Goal: Find specific fact: Find specific fact

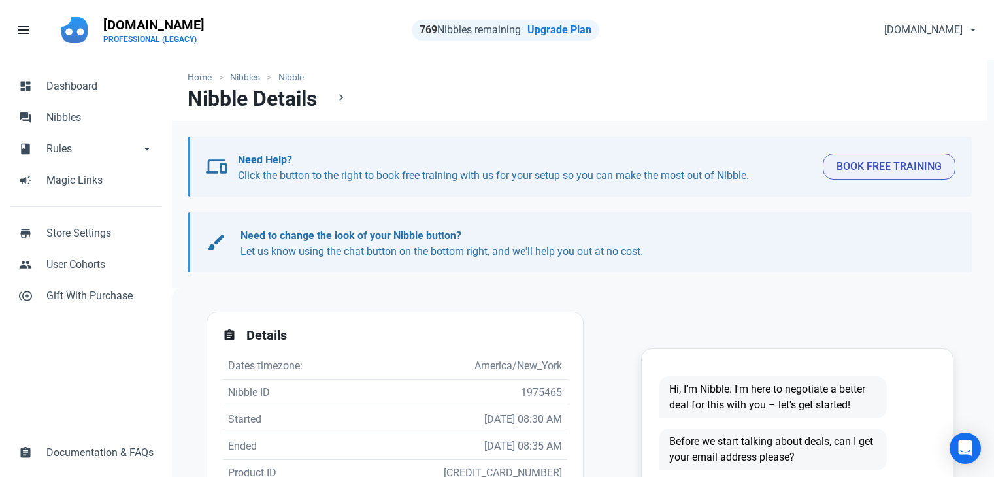
scroll to position [131, 0]
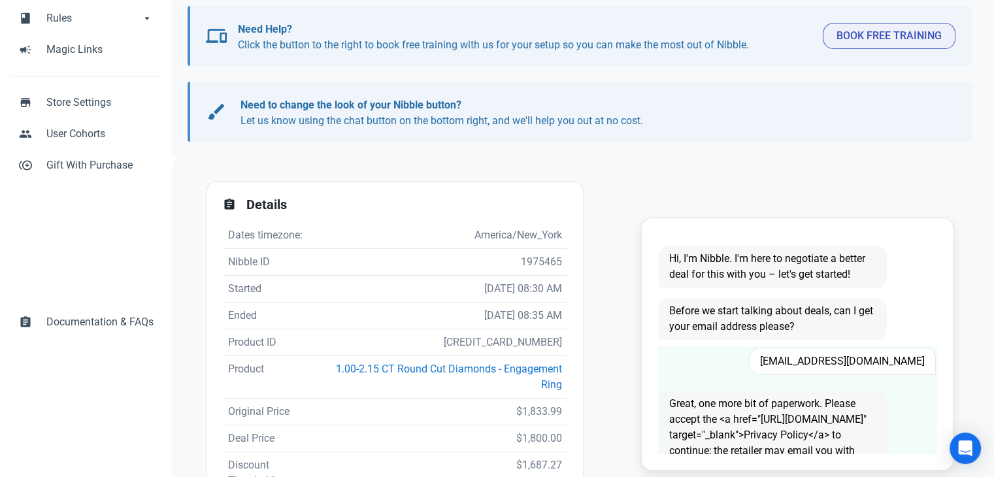
click at [860, 359] on span "sister.kristi04@gmail.com" at bounding box center [842, 361] width 187 height 27
click at [861, 359] on span "sister.kristi04@gmail.com" at bounding box center [842, 361] width 187 height 27
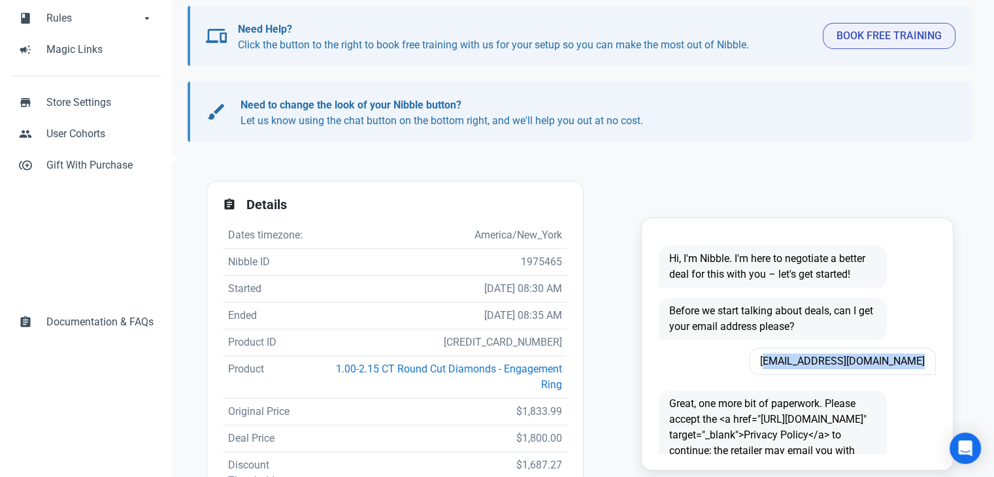
copy span "sister.kristi04@gmail.com"
click at [517, 335] on td "5827408036003" at bounding box center [443, 342] width 248 height 27
copy td "5827408036003"
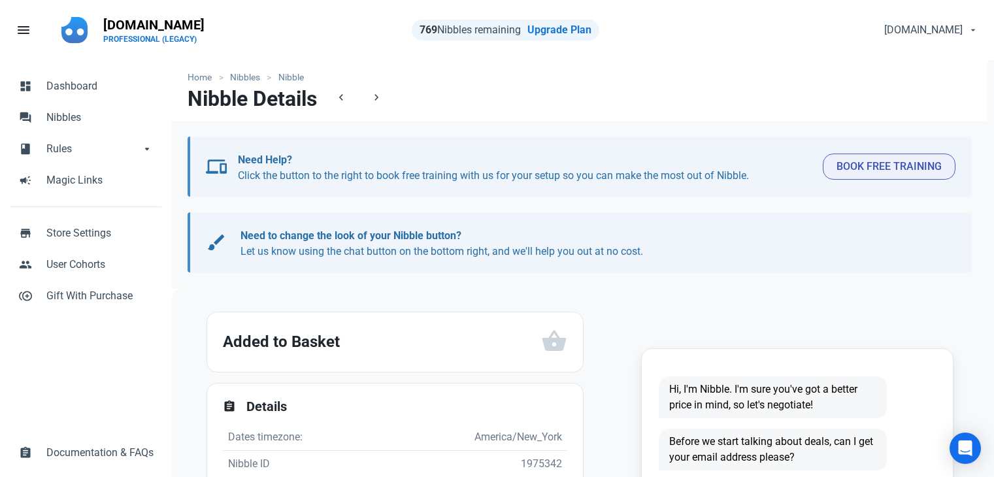
scroll to position [196, 0]
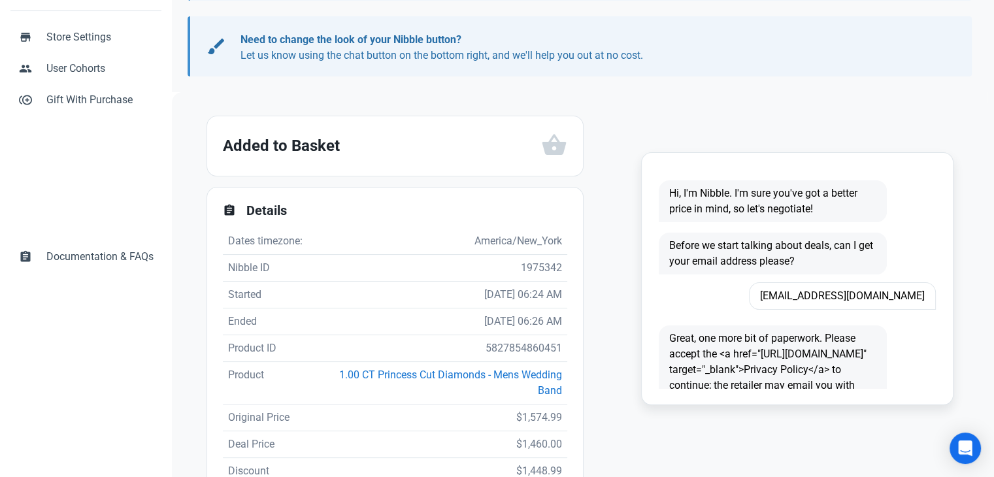
click at [864, 297] on span "arnoldbarbasan@gmail.com" at bounding box center [842, 295] width 187 height 27
copy span "arnoldbarbasan@gmail.com"
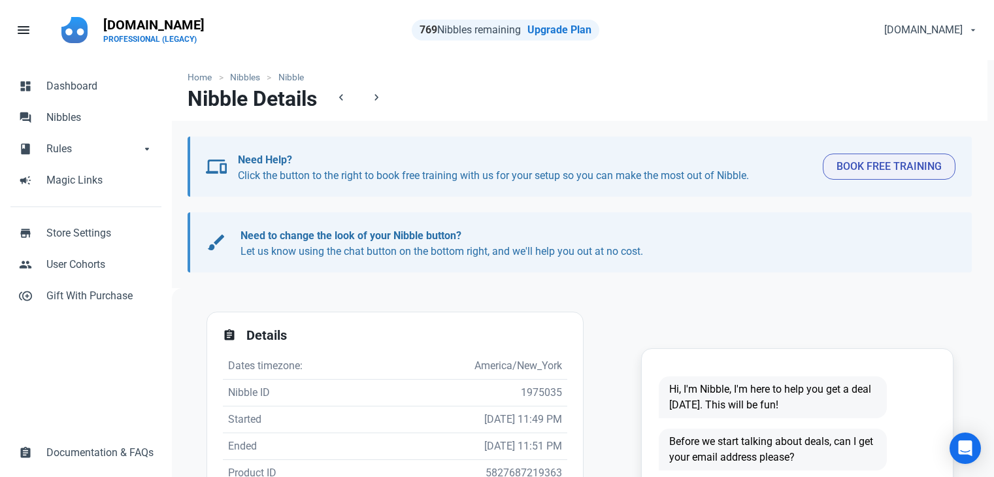
scroll to position [261, 0]
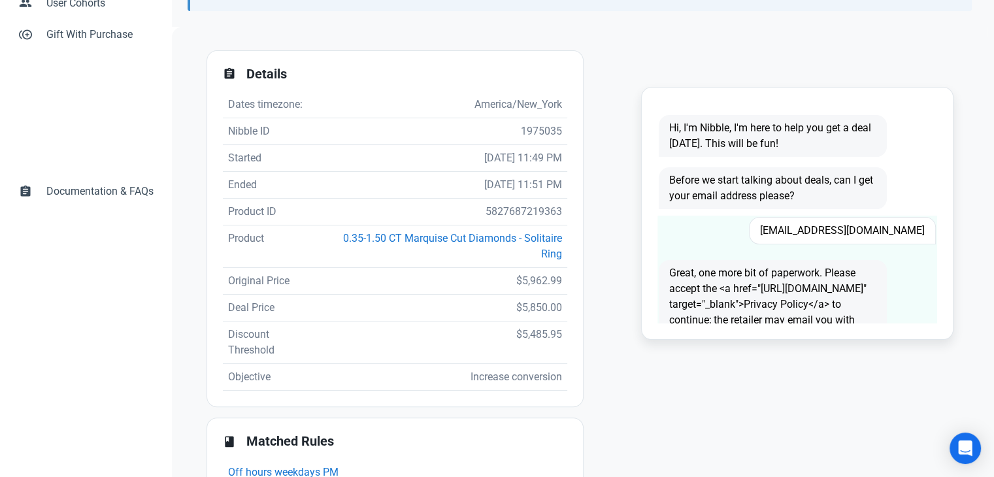
click at [895, 228] on span "[EMAIL_ADDRESS][DOMAIN_NAME]" at bounding box center [842, 230] width 187 height 27
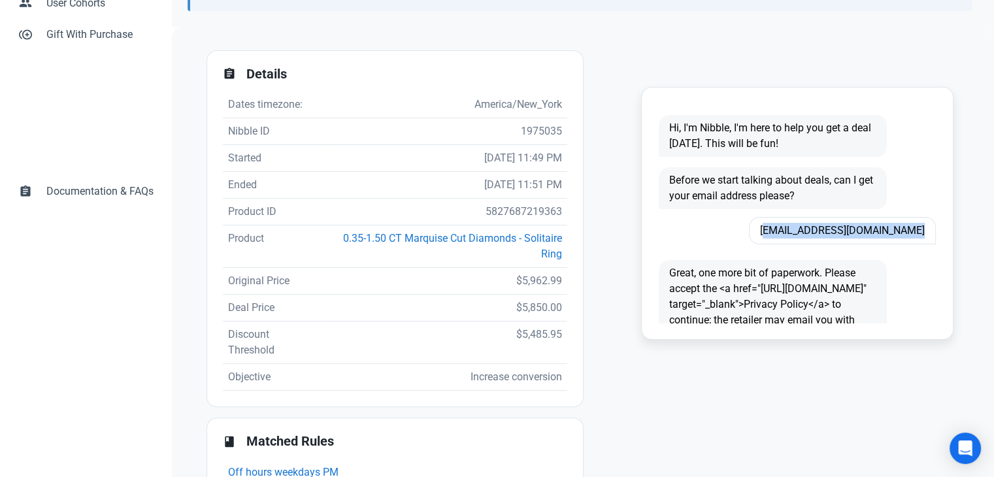
copy span "[EMAIL_ADDRESS][DOMAIN_NAME]"
click at [523, 204] on td "5827687219363" at bounding box center [444, 212] width 246 height 27
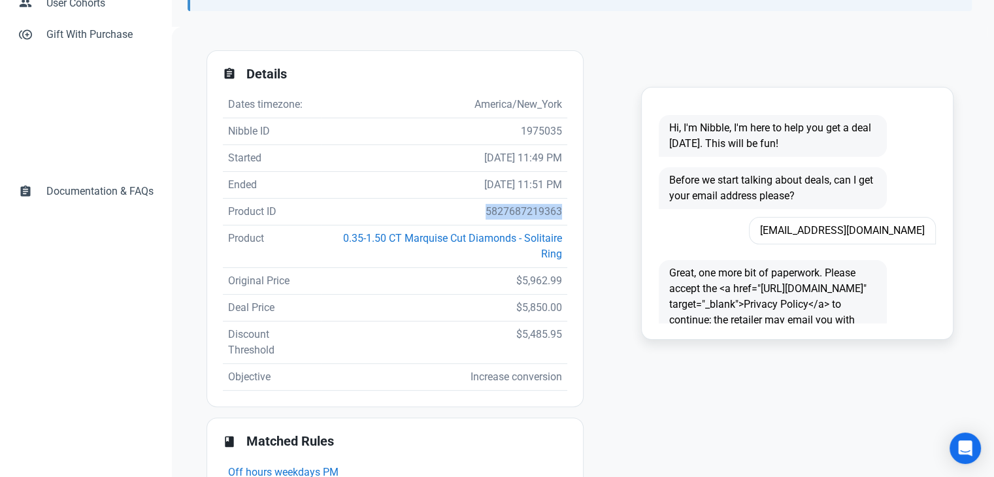
click at [523, 204] on td "5827687219363" at bounding box center [444, 212] width 246 height 27
copy td "5827687219363"
click at [526, 216] on td "5827687219363" at bounding box center [444, 212] width 246 height 27
click at [527, 216] on td "5827687219363" at bounding box center [444, 212] width 246 height 27
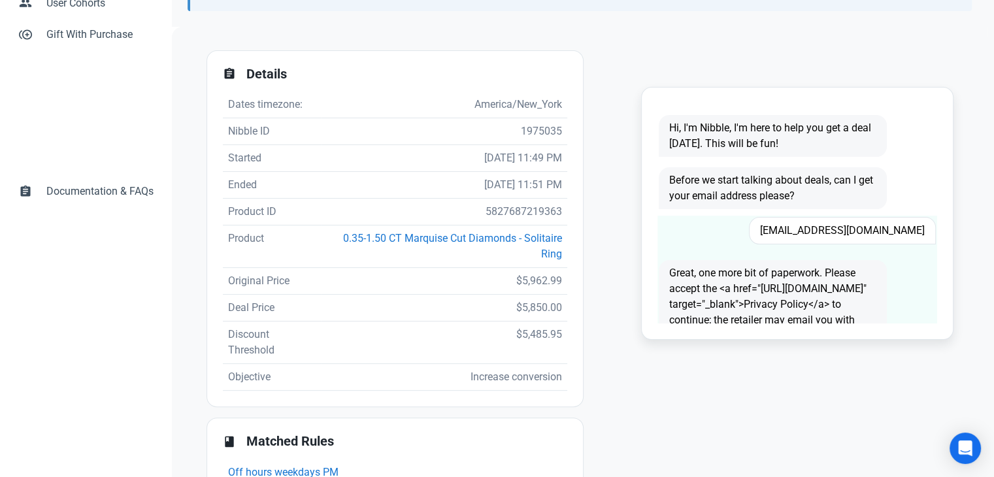
click at [851, 231] on span "[EMAIL_ADDRESS][DOMAIN_NAME]" at bounding box center [842, 230] width 187 height 27
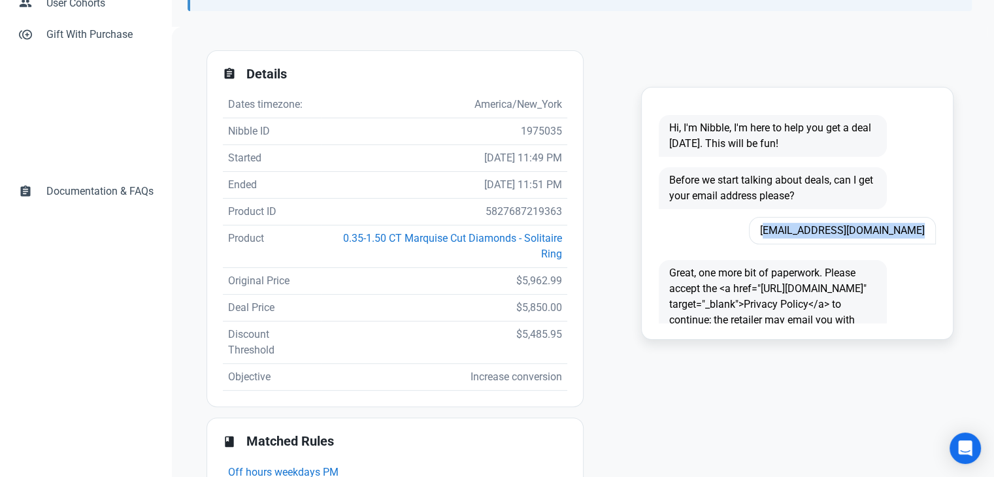
copy span "[EMAIL_ADDRESS][DOMAIN_NAME]"
click at [531, 210] on td "5827687219363" at bounding box center [444, 212] width 246 height 27
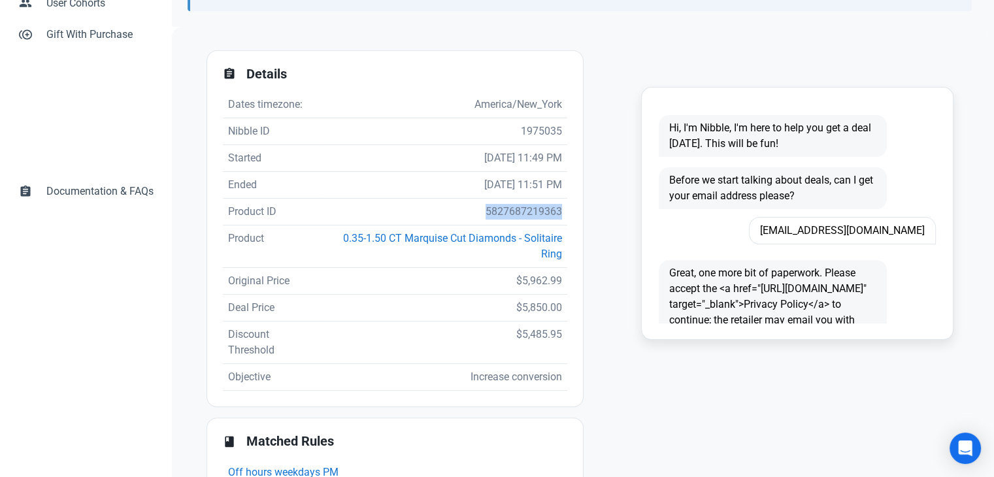
click at [531, 210] on td "5827687219363" at bounding box center [444, 212] width 246 height 27
copy td "5827687219363"
